Goal: Task Accomplishment & Management: Complete application form

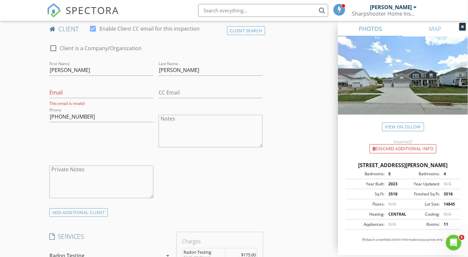
scroll to position [358, 0]
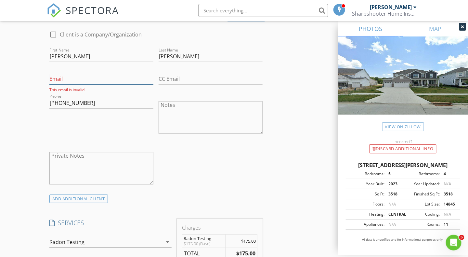
click at [51, 75] on input "Email" at bounding box center [101, 79] width 104 height 11
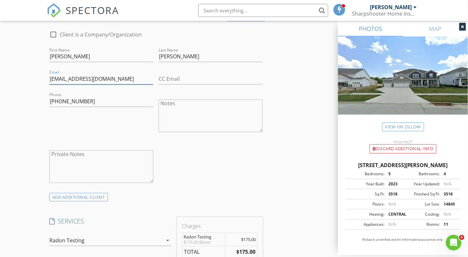
type input "[EMAIL_ADDRESS][DOMAIN_NAME]"
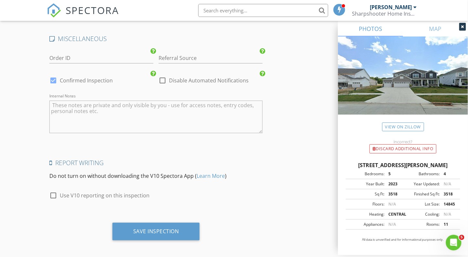
scroll to position [931, 0]
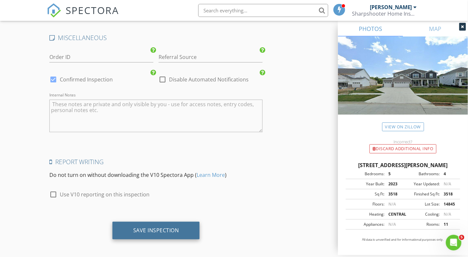
click at [155, 229] on div "Save Inspection" at bounding box center [156, 230] width 46 height 7
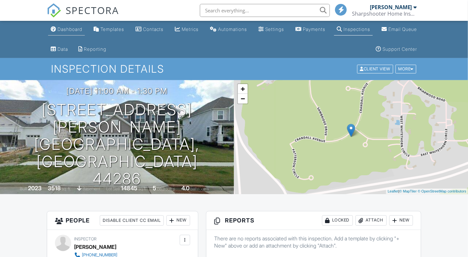
click at [71, 30] on div "Dashboard" at bounding box center [70, 29] width 25 height 6
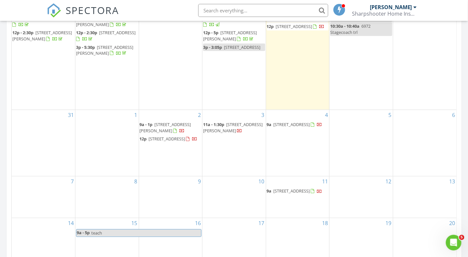
scroll to position [325, 0]
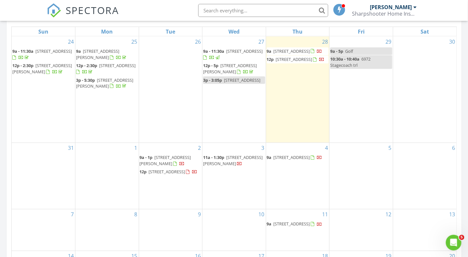
click at [465, 86] on div "Today Matt Adams 9:00 am 1551 Lancaster Gate SE, Canton, OH 44709 Matt Adams 40…" at bounding box center [234, 75] width 468 height 592
